Goal: Find specific page/section: Find specific page/section

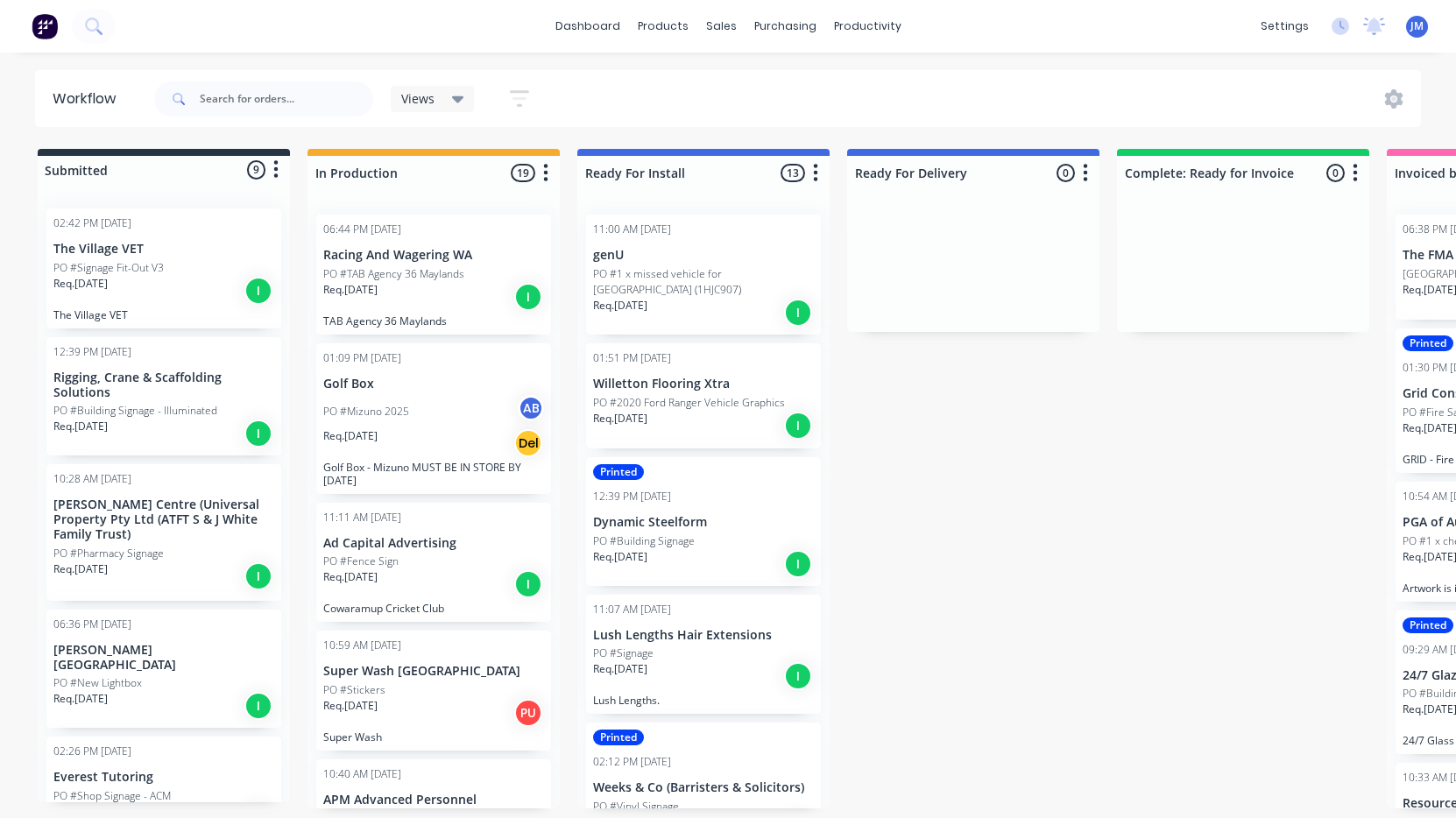
click at [159, 281] on div "Req. 30/09/25 I" at bounding box center [164, 291] width 221 height 30
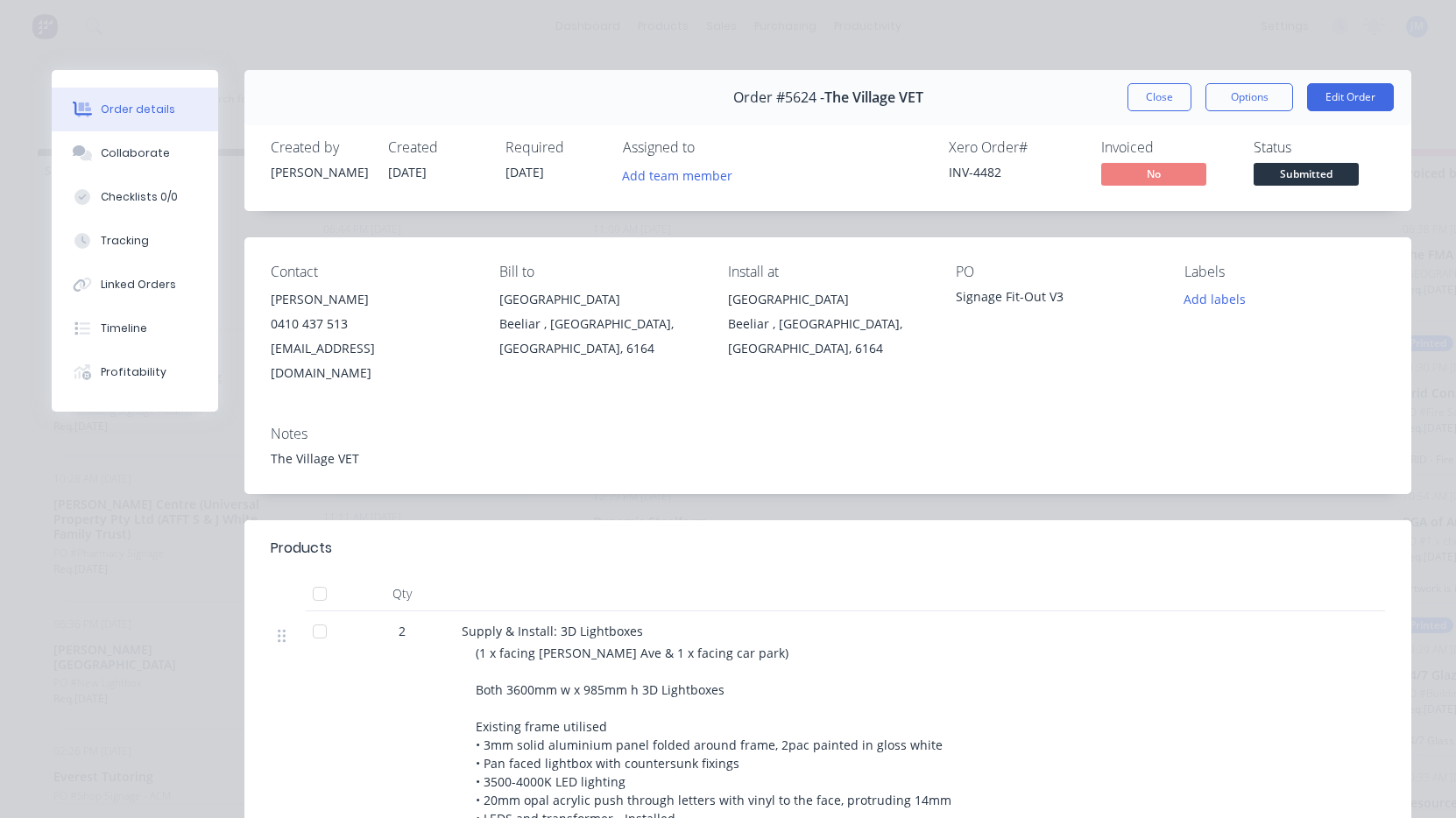
click at [1149, 97] on button "Close" at bounding box center [1160, 97] width 64 height 28
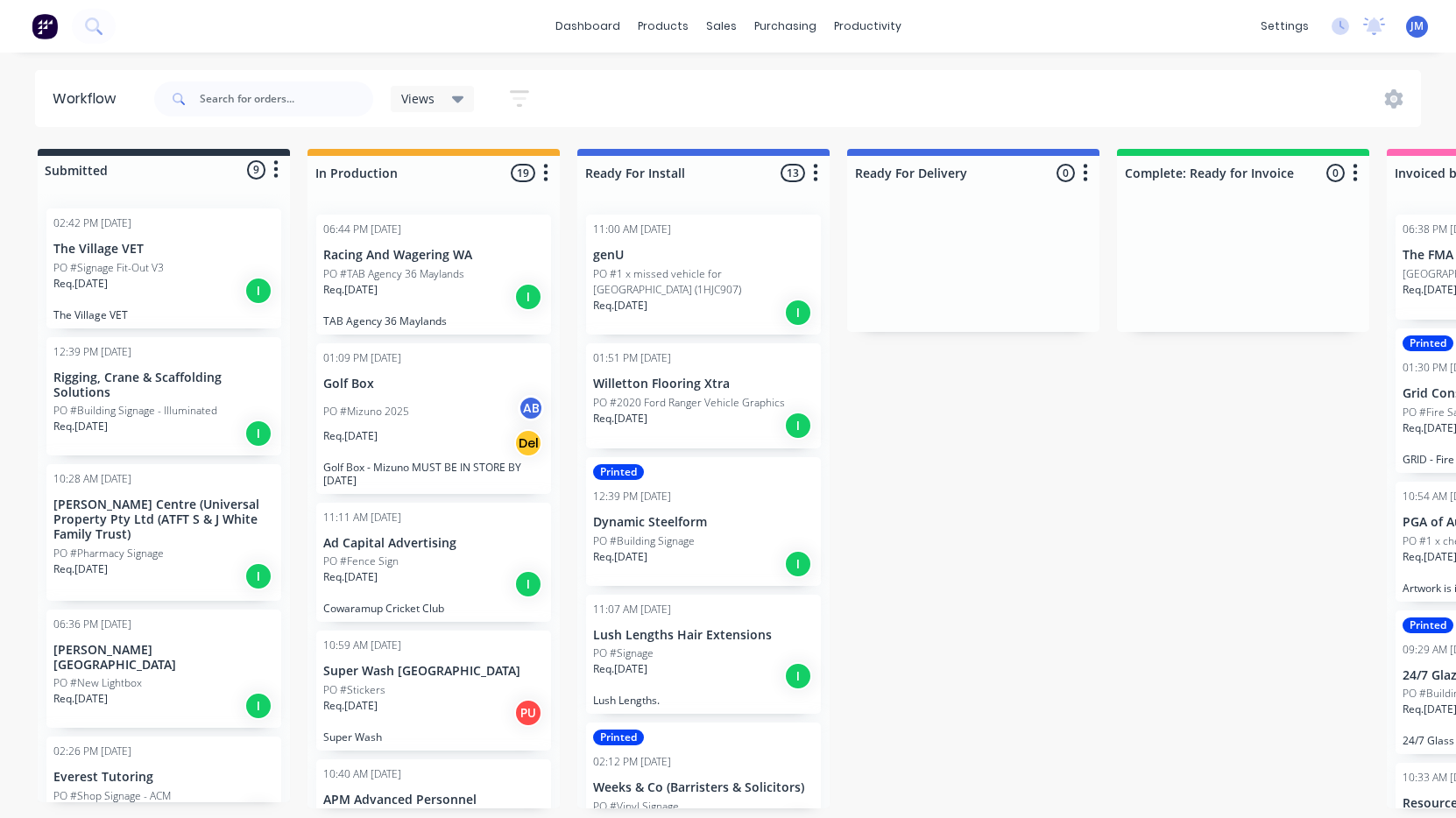
click at [157, 426] on div "Req. 21/07/25 I" at bounding box center [164, 434] width 221 height 30
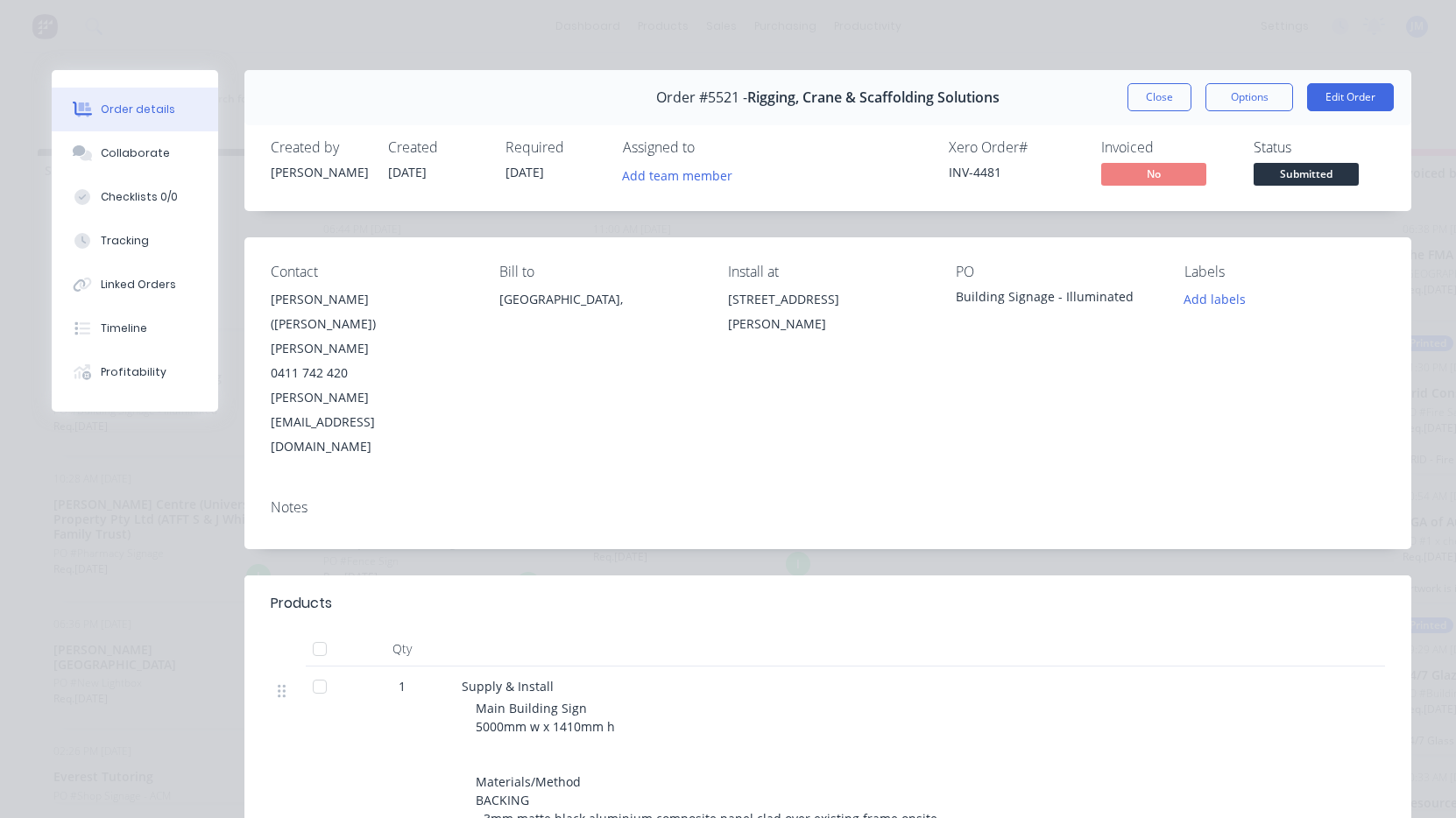
click at [1164, 99] on button "Close" at bounding box center [1160, 97] width 64 height 28
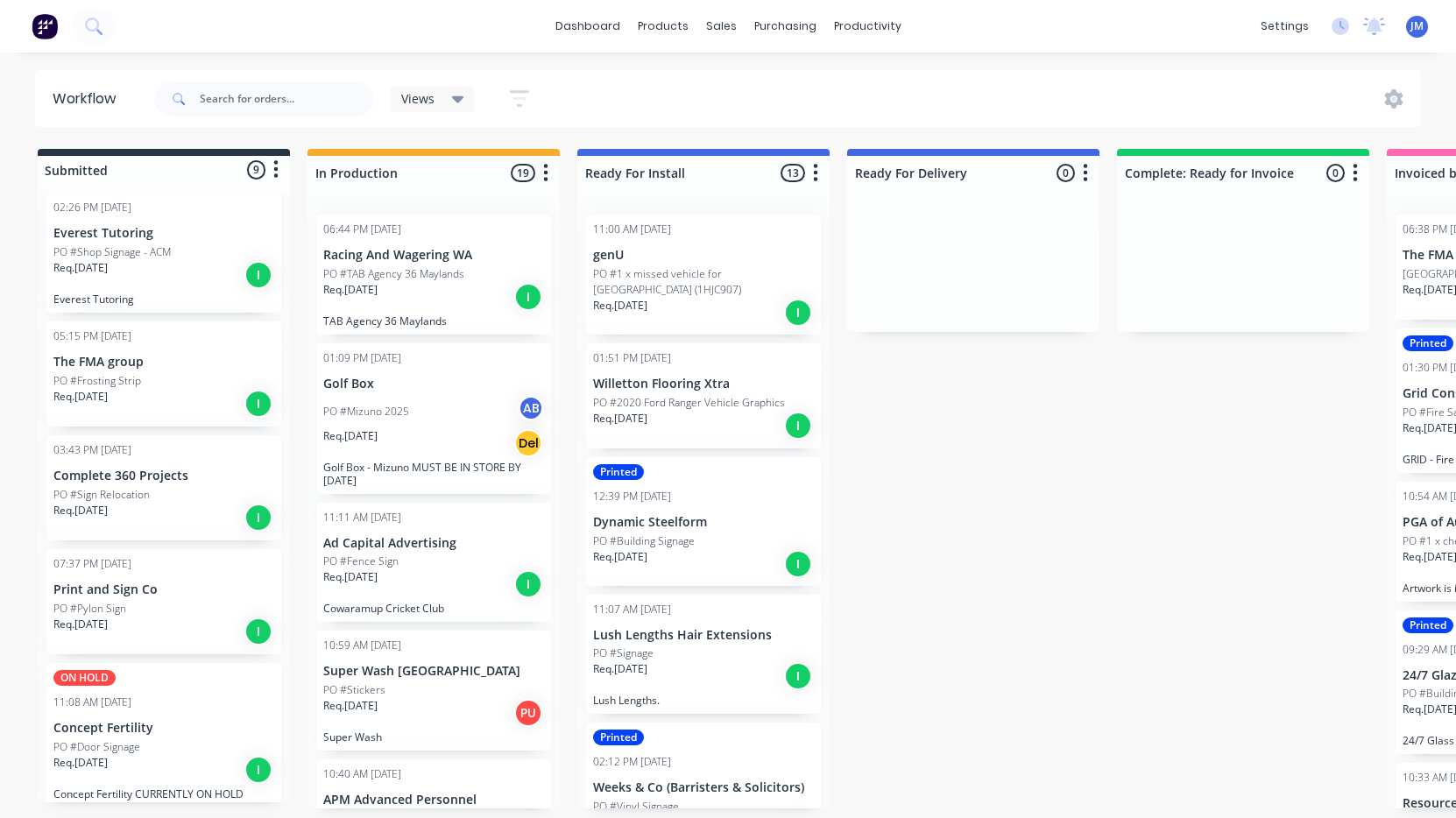
click at [159, 601] on div "PO #Pylon Sign" at bounding box center [164, 609] width 221 height 16
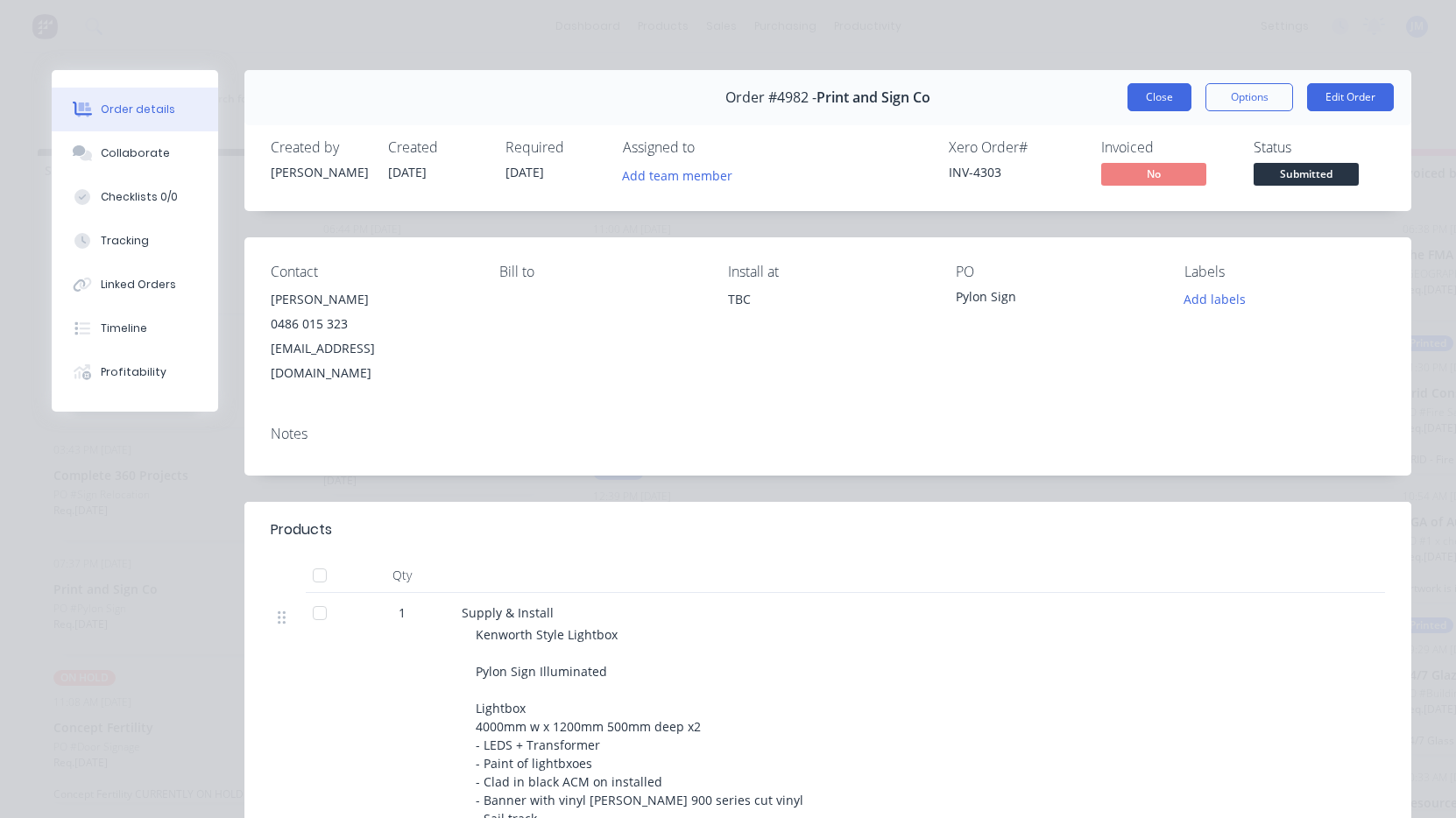
click at [1163, 99] on button "Close" at bounding box center [1160, 97] width 64 height 28
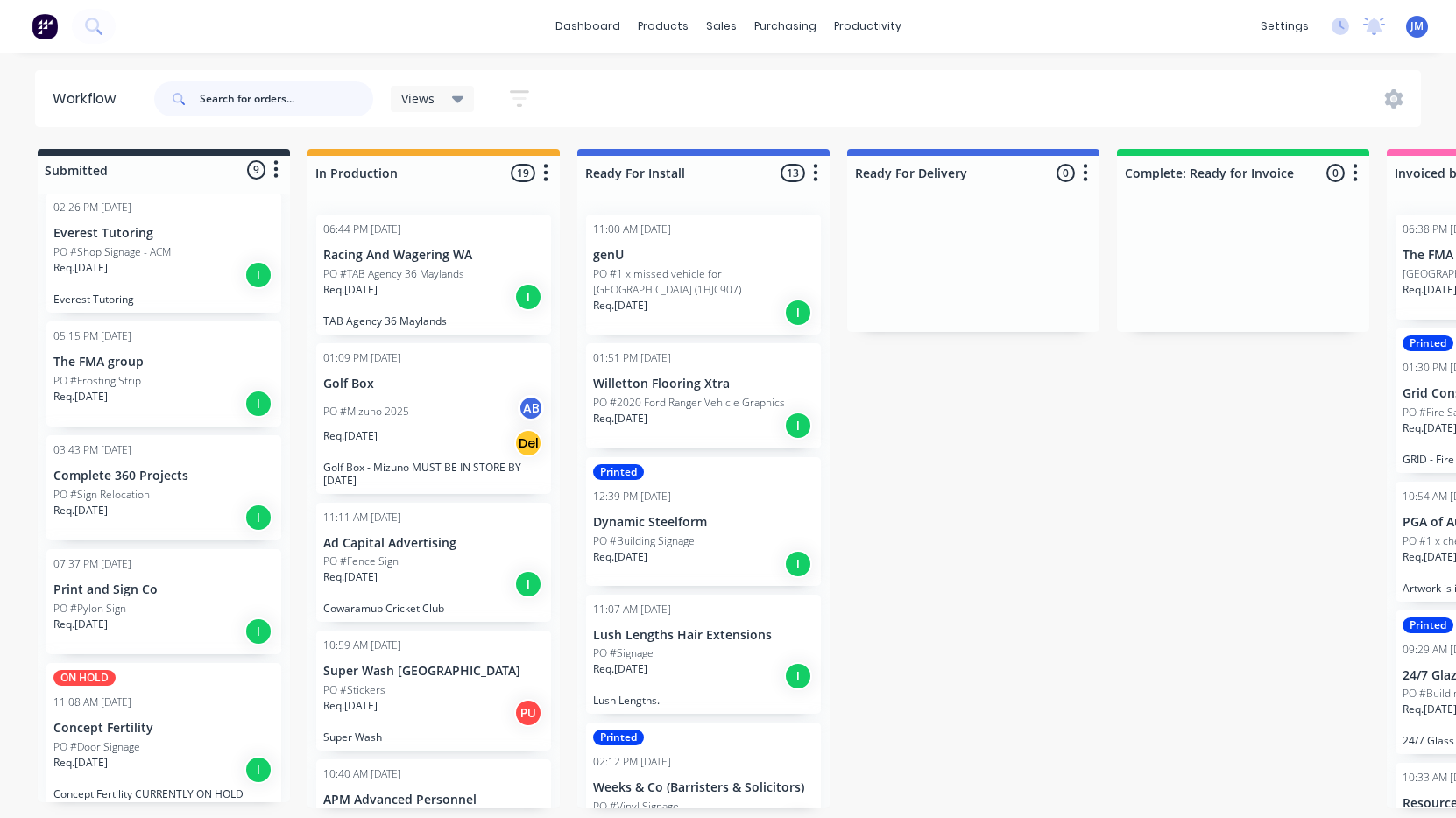
click at [329, 93] on input "text" at bounding box center [287, 98] width 174 height 35
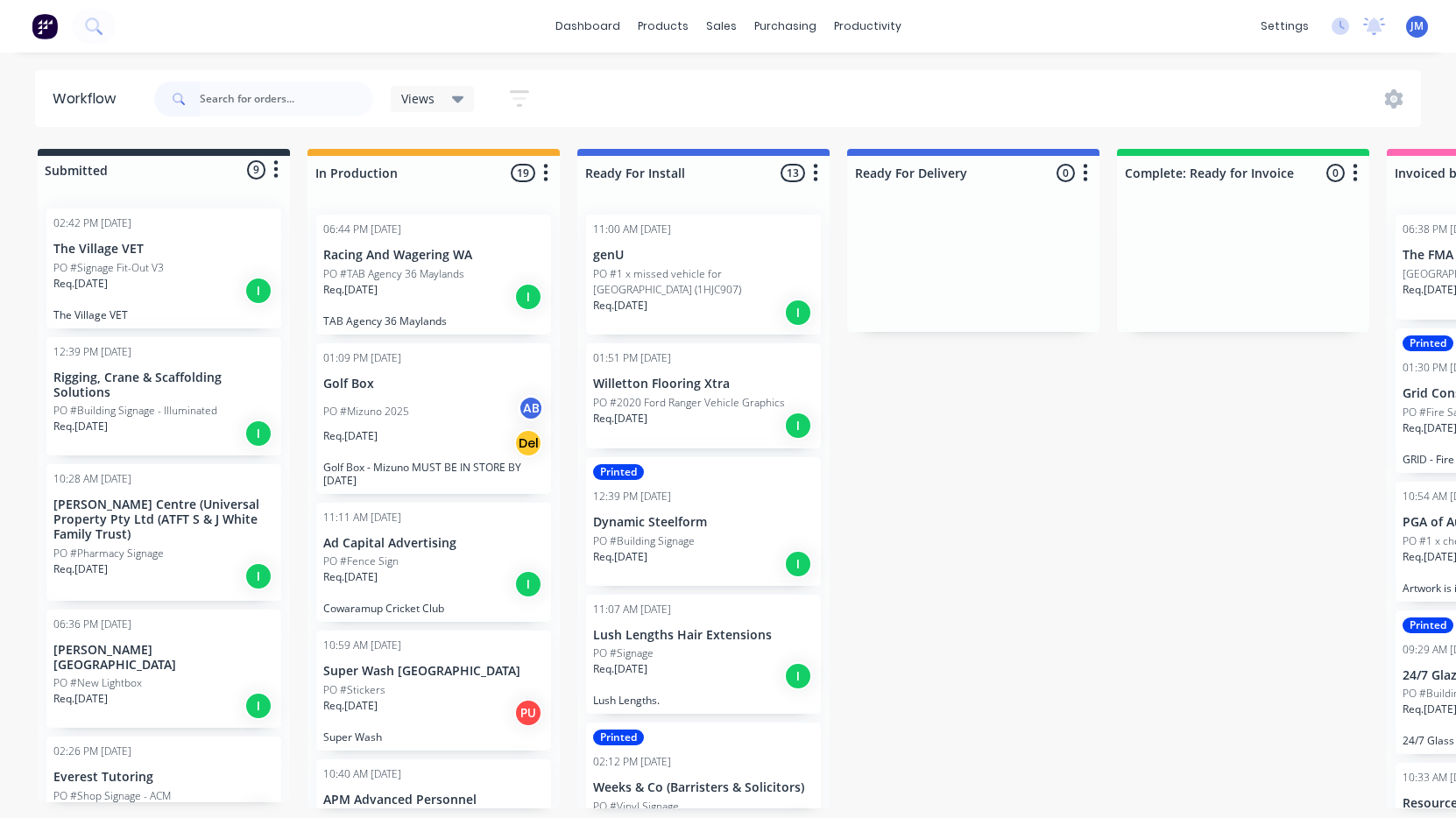
click at [157, 530] on p "[PERSON_NAME] Centre (Universal Property Pty Ltd (ATFT S & J White Family Trust)" at bounding box center [164, 519] width 221 height 43
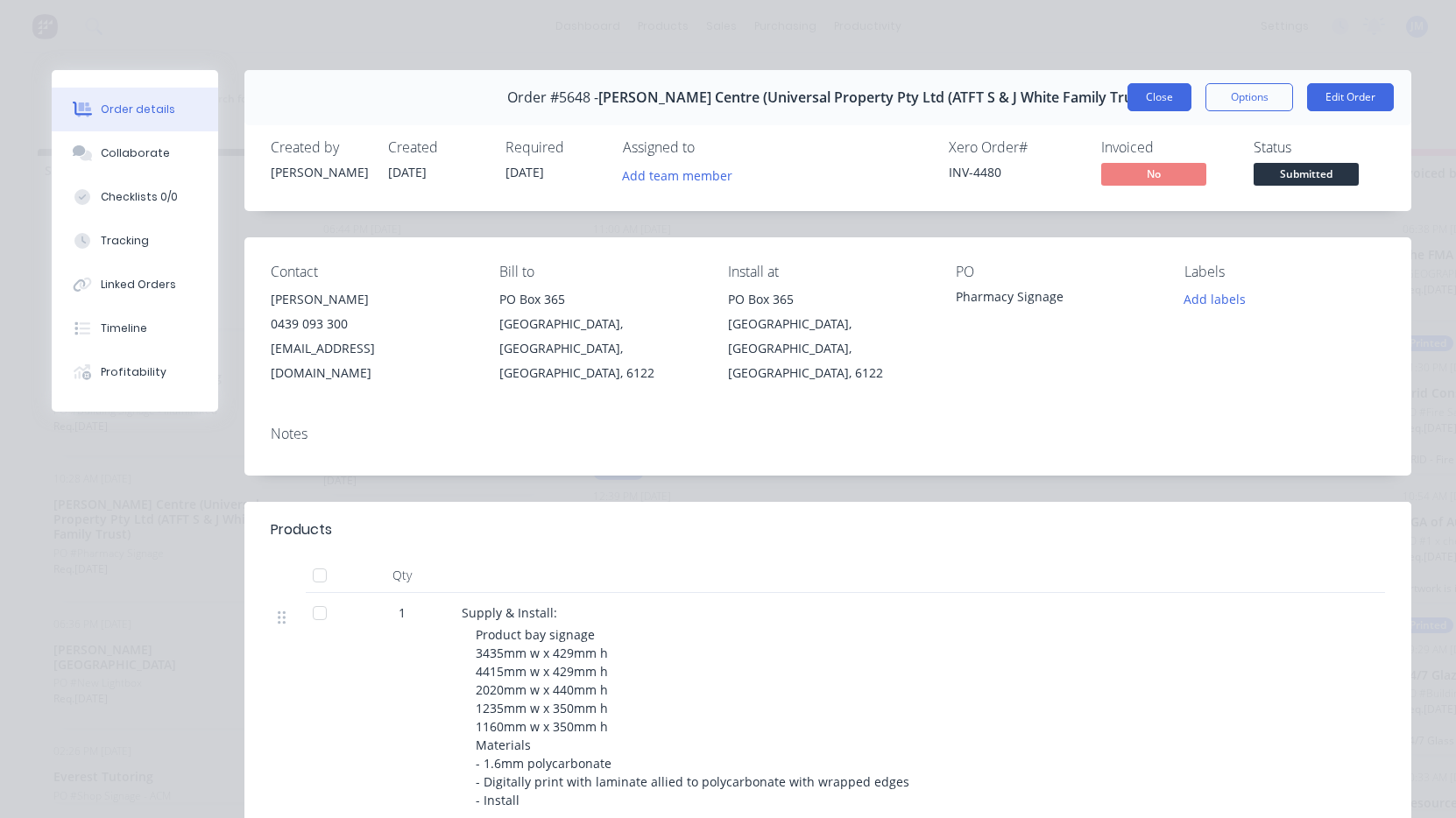
click at [1163, 100] on button "Close" at bounding box center [1160, 97] width 64 height 28
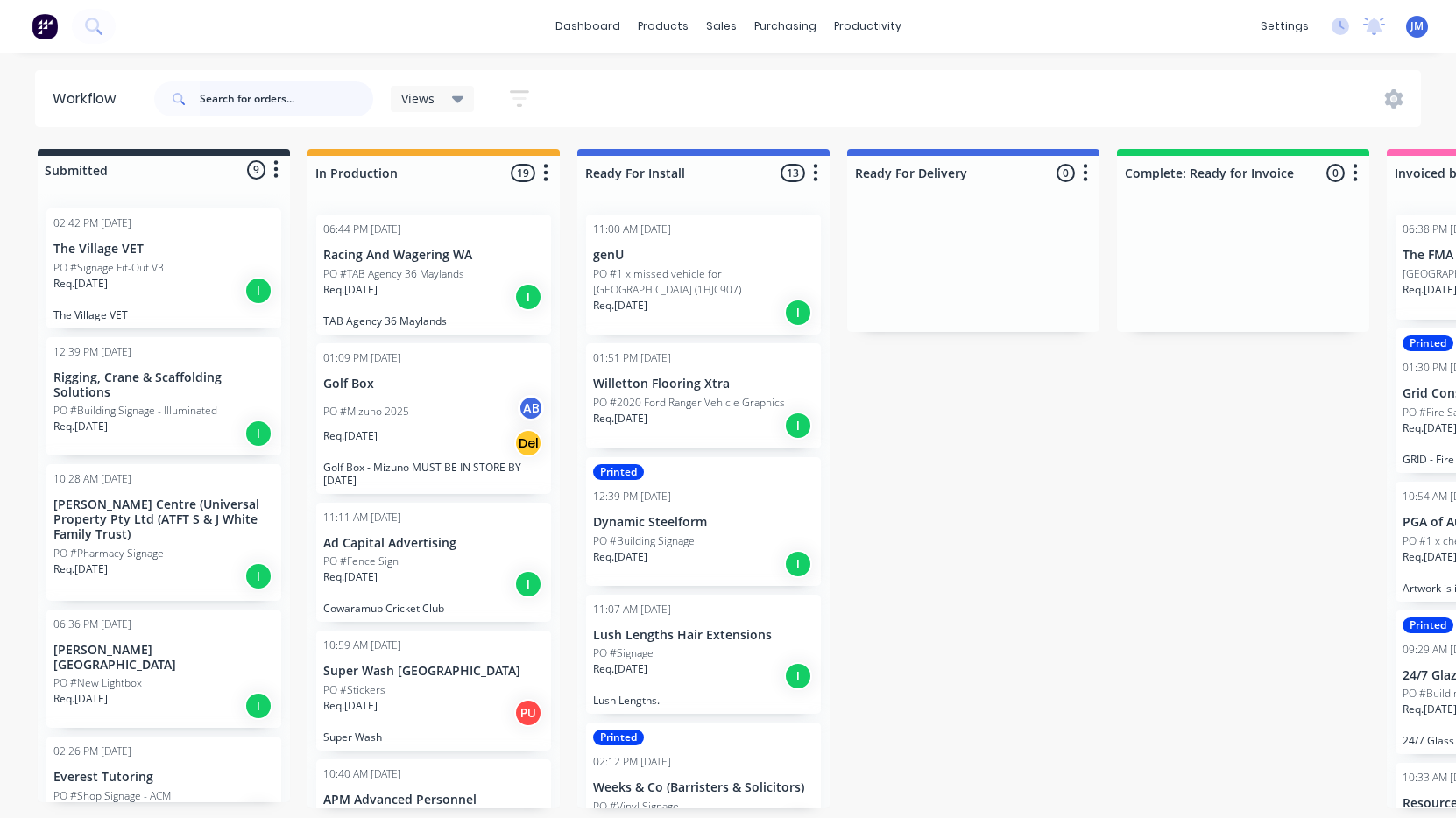
click at [303, 100] on input "text" at bounding box center [287, 98] width 174 height 35
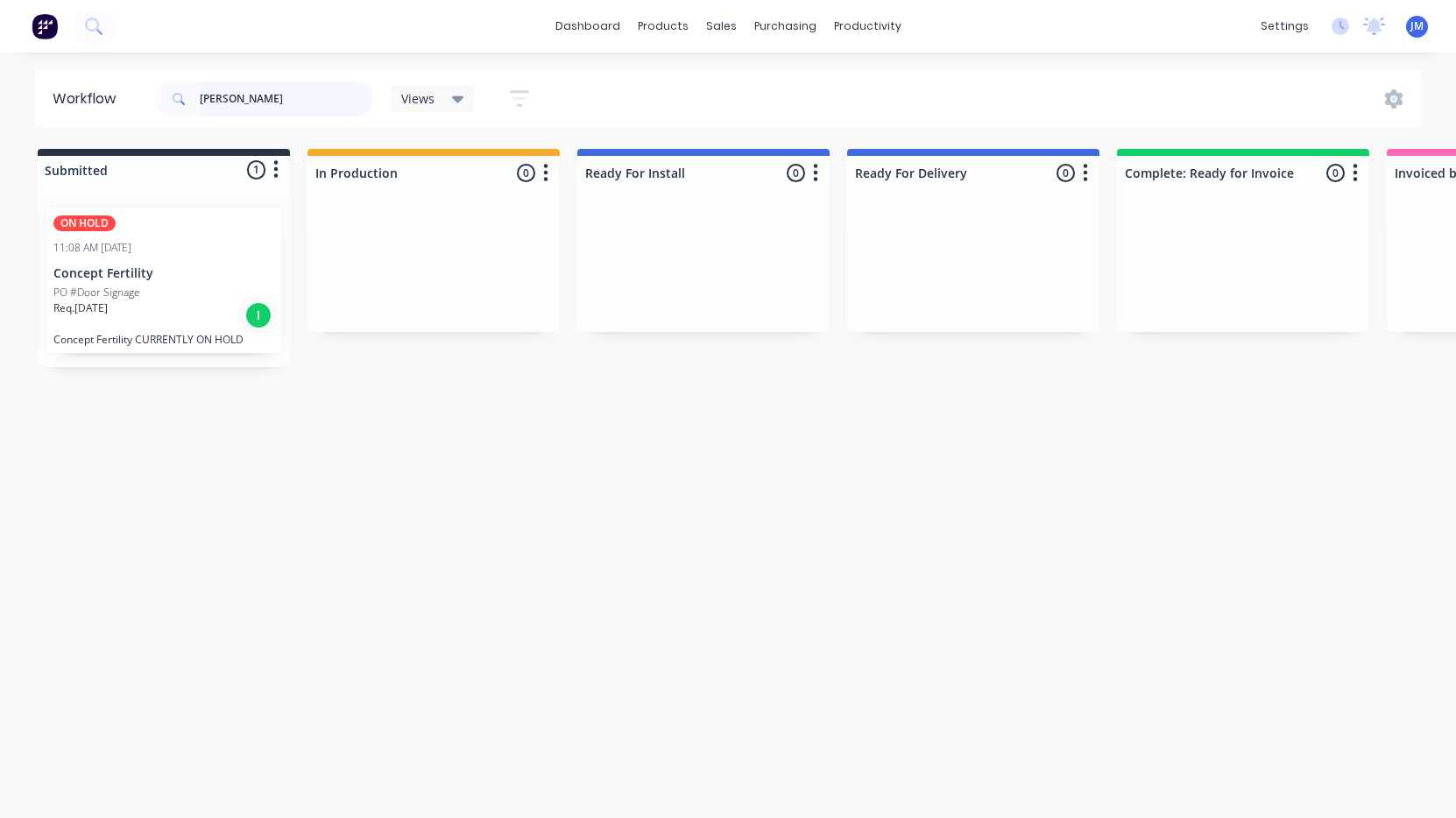
type input "Ryan"
drag, startPoint x: 303, startPoint y: 100, endPoint x: 721, endPoint y: 30, distance: 423.8
click at [721, 30] on div "sales" at bounding box center [721, 26] width 48 height 26
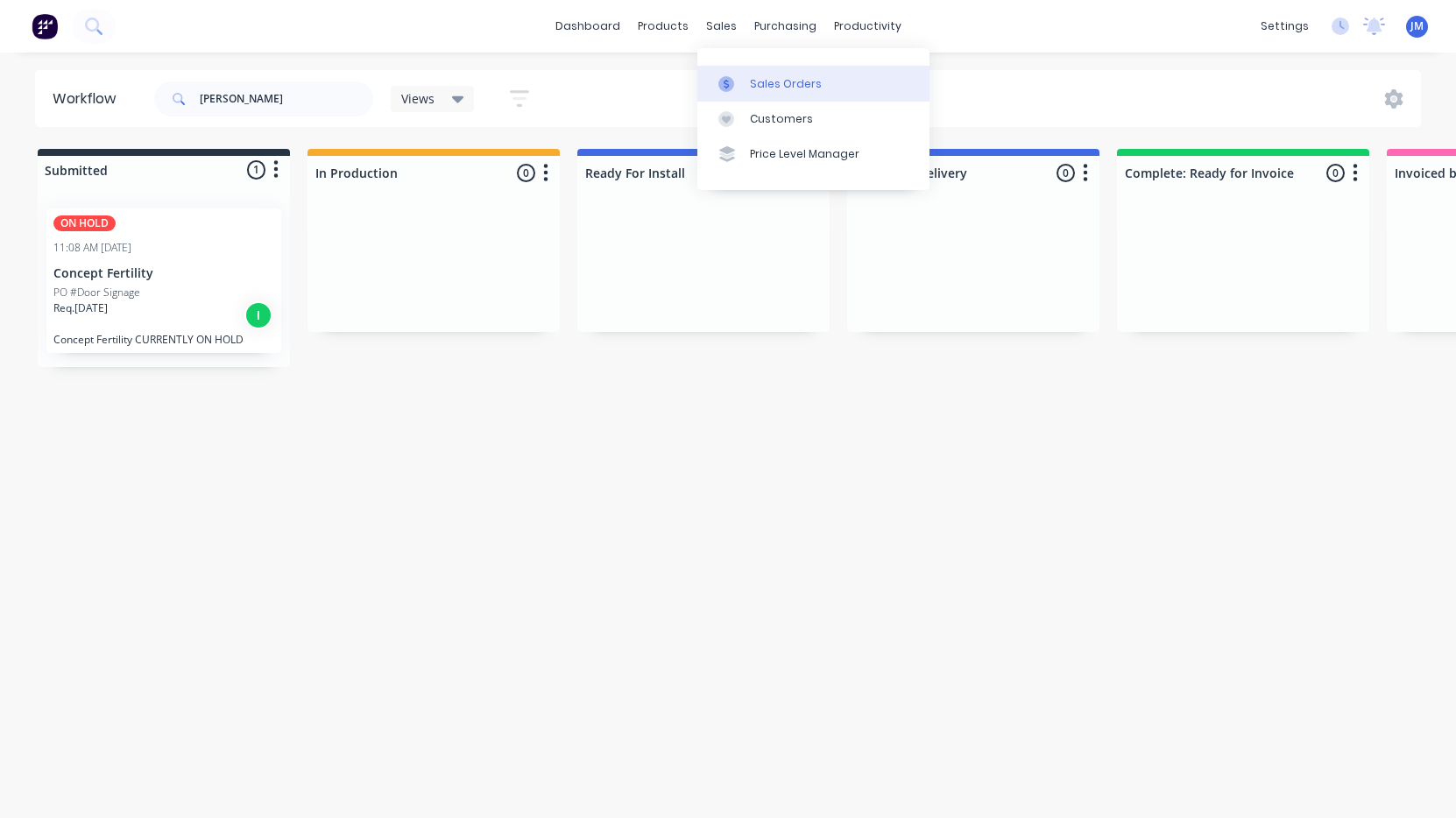
click at [767, 81] on div "Sales Orders" at bounding box center [786, 84] width 72 height 16
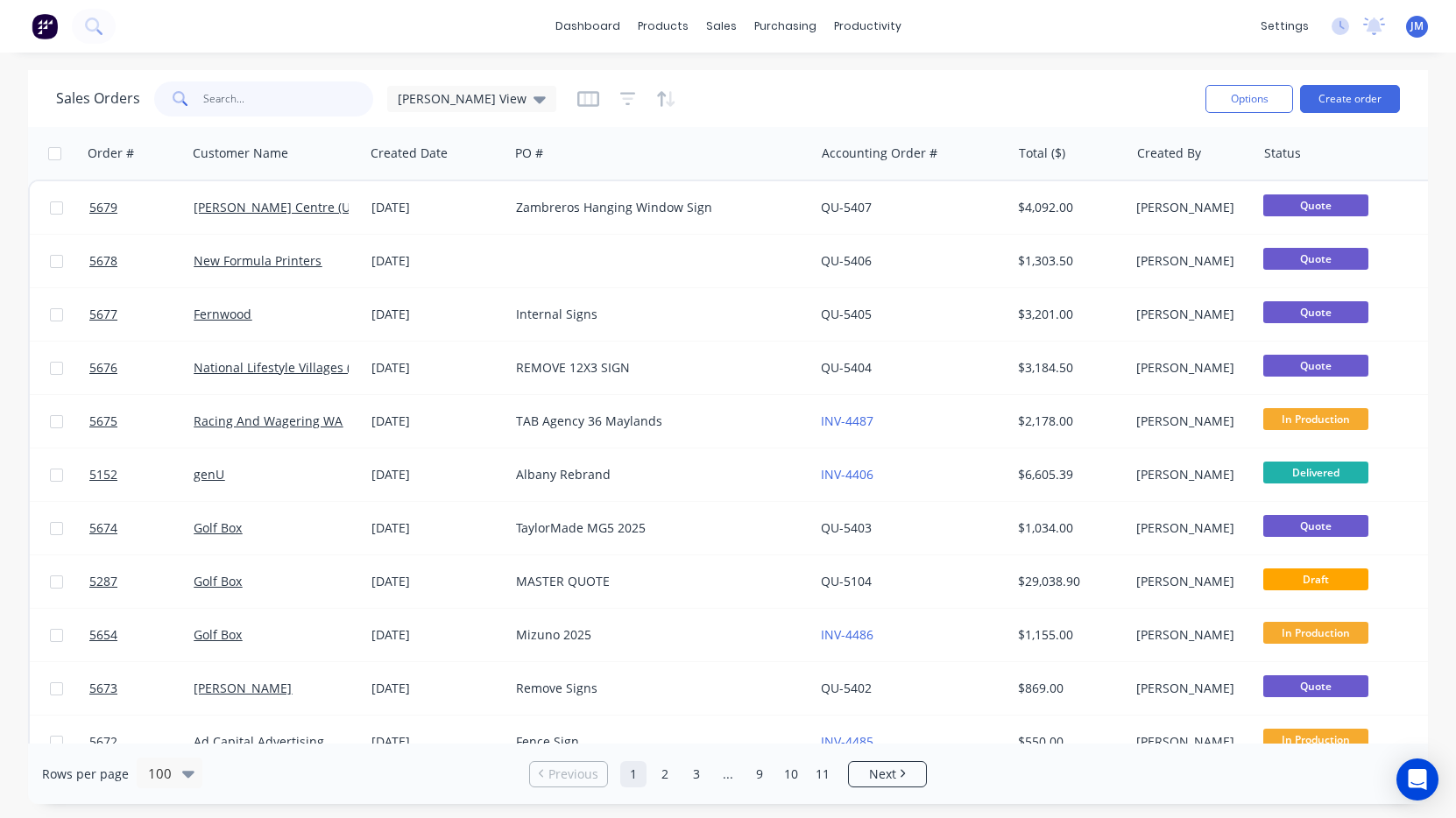
click at [231, 108] on input "text" at bounding box center [288, 98] width 171 height 35
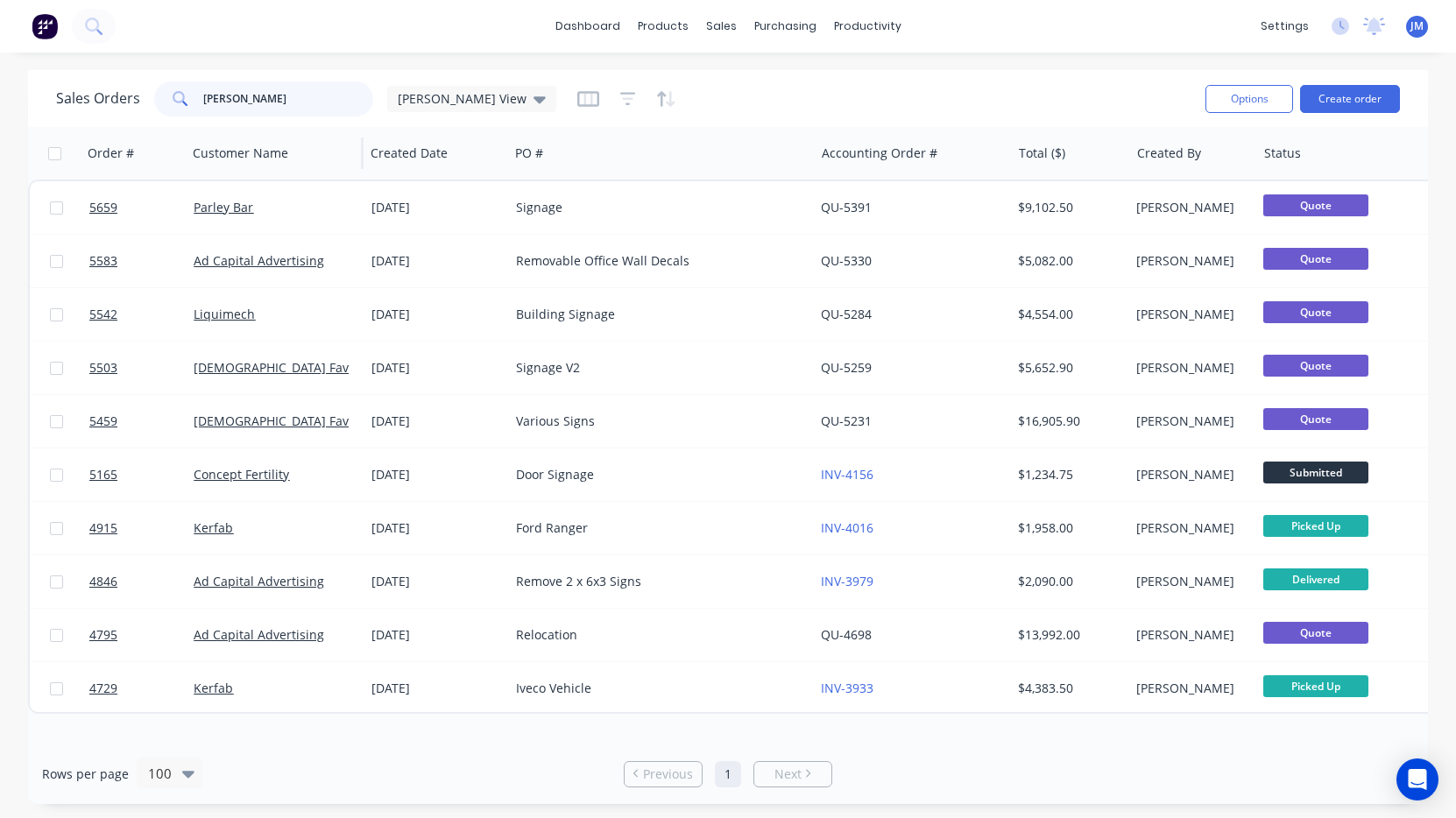
type input "Ryan"
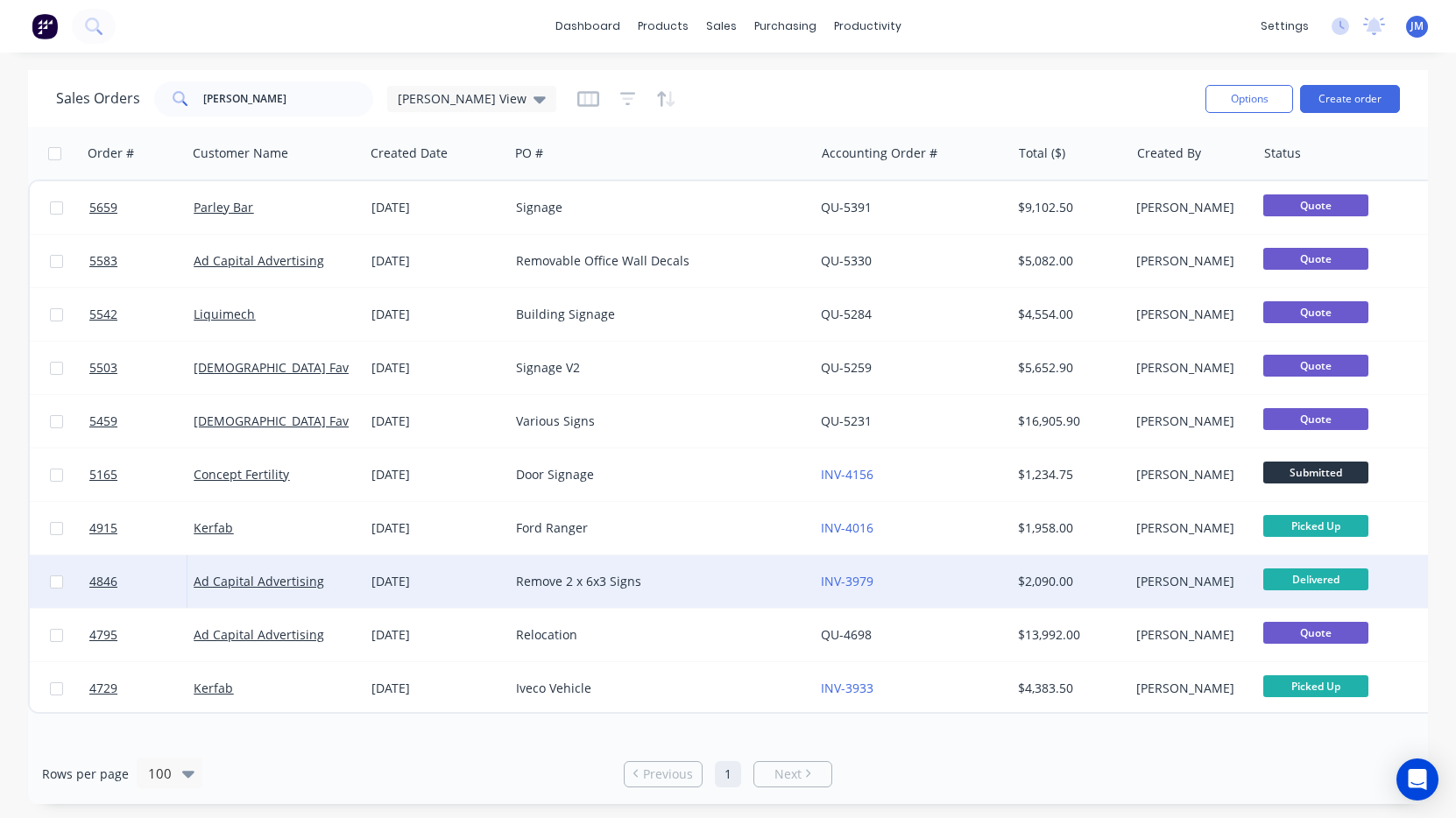
drag, startPoint x: 253, startPoint y: 131, endPoint x: 548, endPoint y: 589, distance: 544.8
click at [548, 589] on div "Remove 2 x 6x3 Signs" at bounding box center [654, 581] width 276 height 18
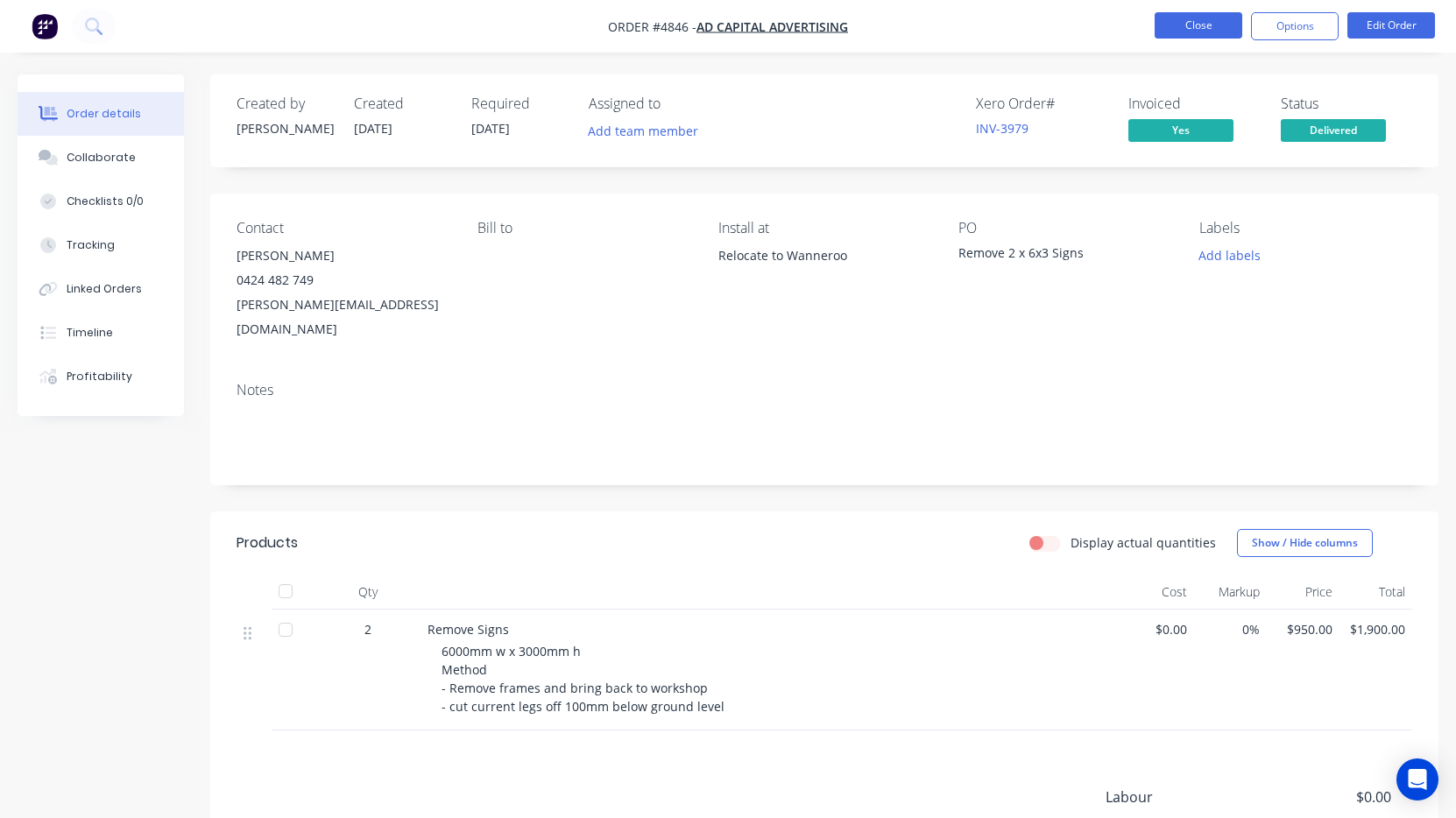
click at [1197, 38] on button "Close" at bounding box center [1198, 25] width 88 height 26
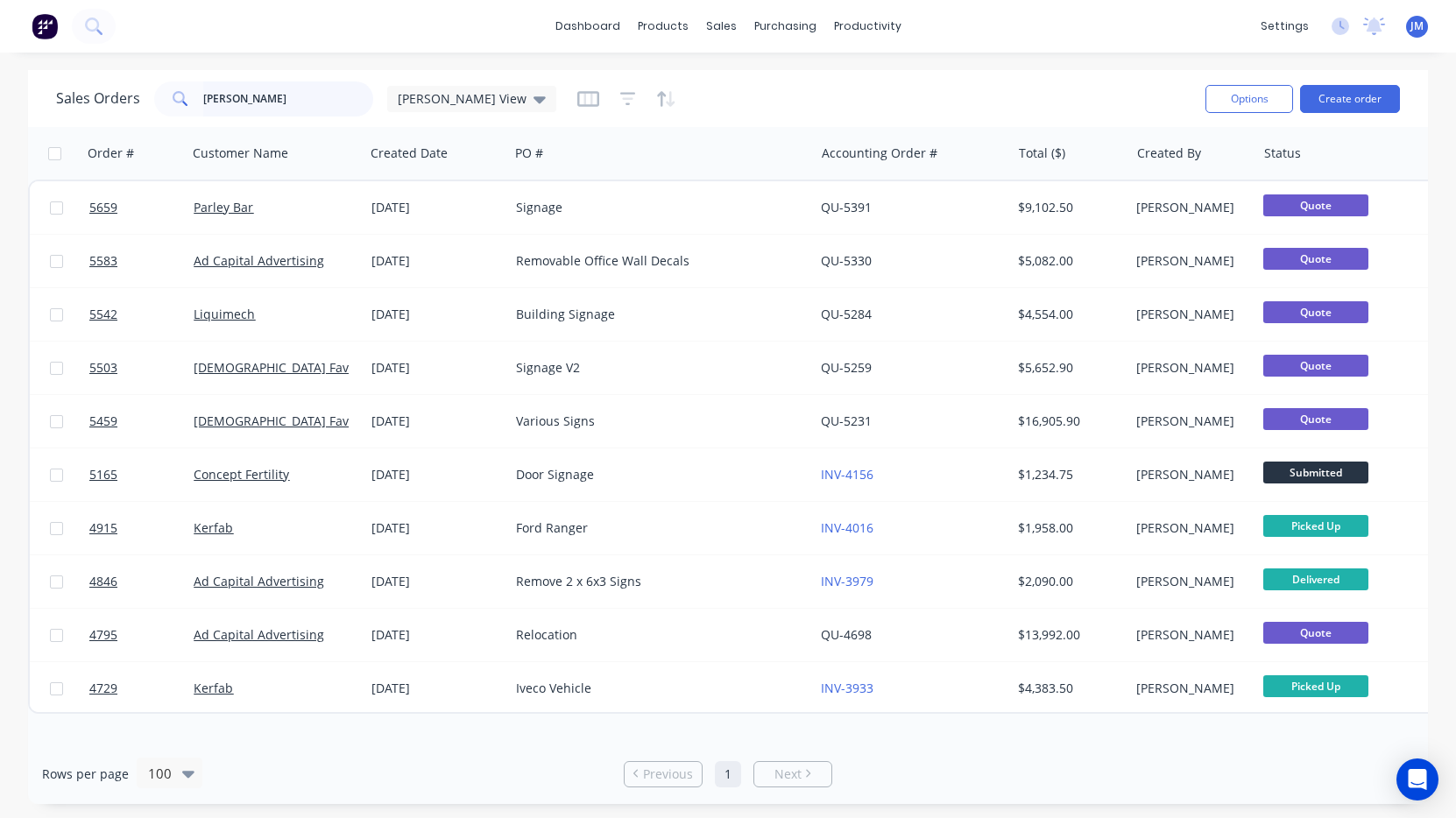
click at [250, 100] on input "Ryan" at bounding box center [288, 98] width 171 height 35
